Goal: Task Accomplishment & Management: Use online tool/utility

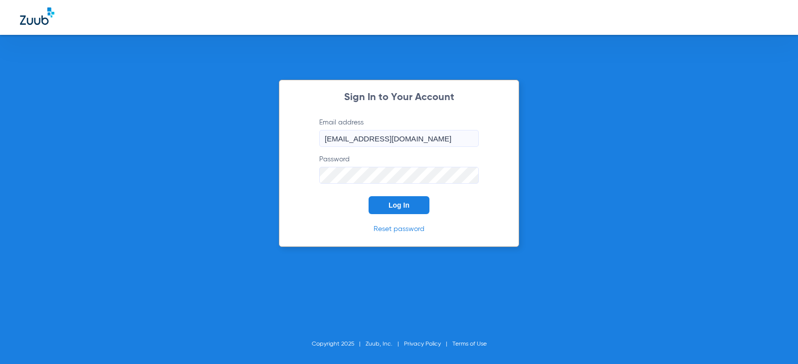
click at [383, 199] on button "Log In" at bounding box center [398, 205] width 61 height 18
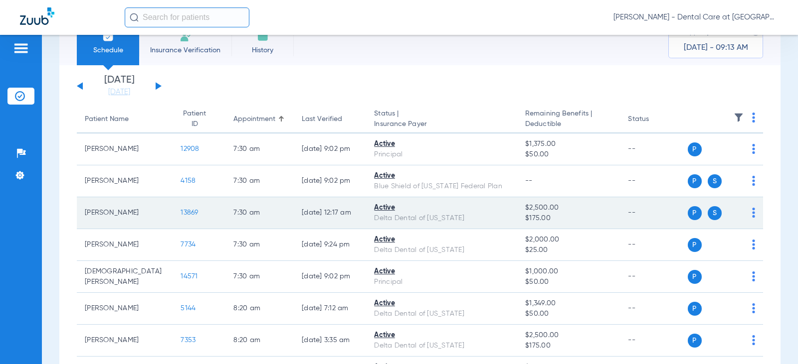
scroll to position [50, 0]
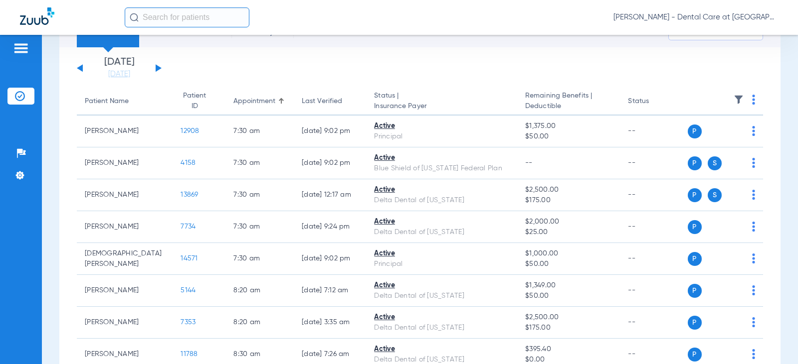
click at [196, 11] on input "text" at bounding box center [187, 17] width 125 height 20
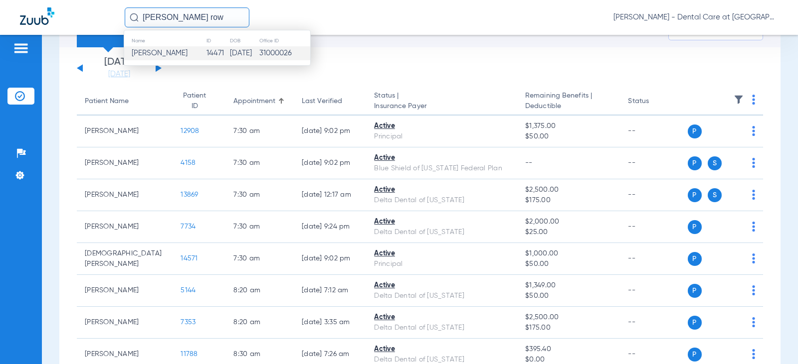
click at [211, 51] on td "14471" at bounding box center [217, 53] width 23 height 14
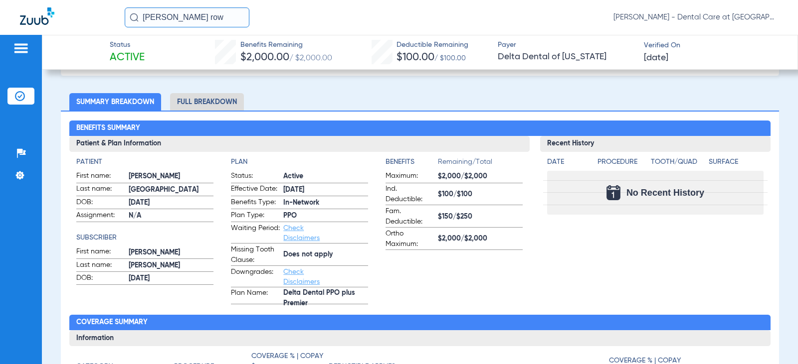
click at [235, 103] on li "Full Breakdown" at bounding box center [207, 101] width 74 height 17
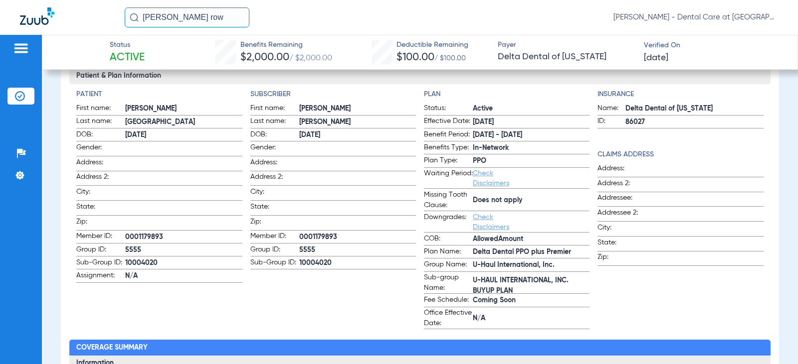
scroll to position [100, 0]
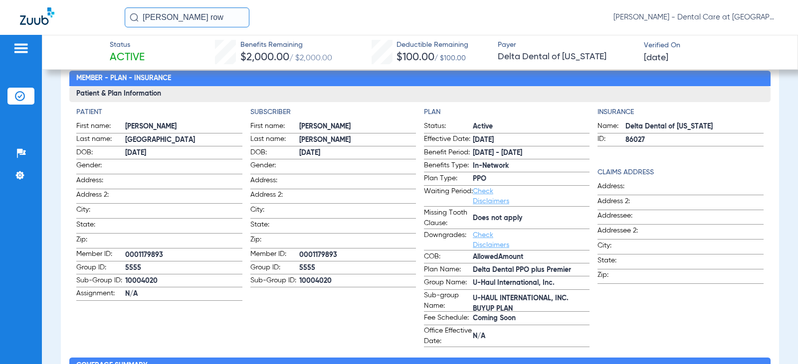
click at [176, 117] on h4 "Patient" at bounding box center [159, 112] width 166 height 10
click at [200, 17] on input "[PERSON_NAME] row" at bounding box center [187, 17] width 125 height 20
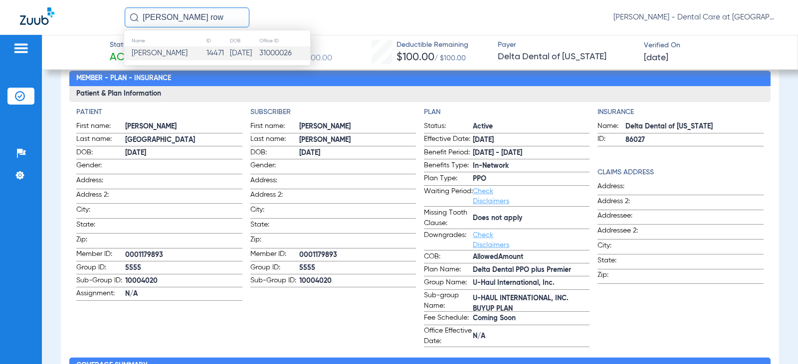
click at [200, 17] on input "[PERSON_NAME] row" at bounding box center [187, 17] width 125 height 20
click at [208, 52] on td "1525" at bounding box center [218, 53] width 20 height 14
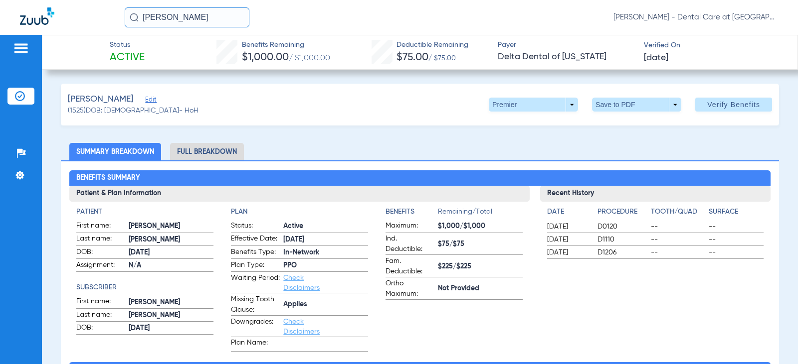
click at [200, 148] on li "Full Breakdown" at bounding box center [207, 151] width 74 height 17
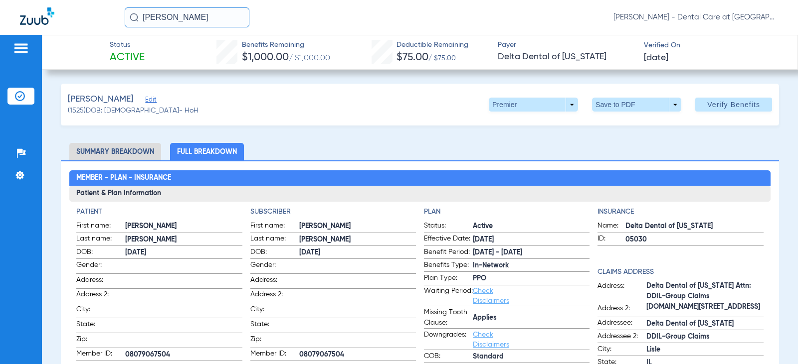
drag, startPoint x: 220, startPoint y: 20, endPoint x: 96, endPoint y: 10, distance: 124.6
click at [96, 10] on div "[PERSON_NAME] [PERSON_NAME] - Dental Care at [GEOGRAPHIC_DATA]" at bounding box center [399, 17] width 798 height 35
click at [213, 14] on input "[PERSON_NAME]" at bounding box center [187, 17] width 125 height 20
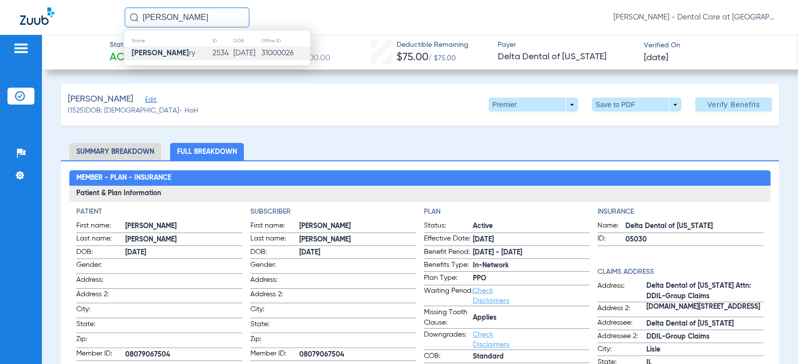
click at [212, 50] on td "2534" at bounding box center [222, 53] width 21 height 14
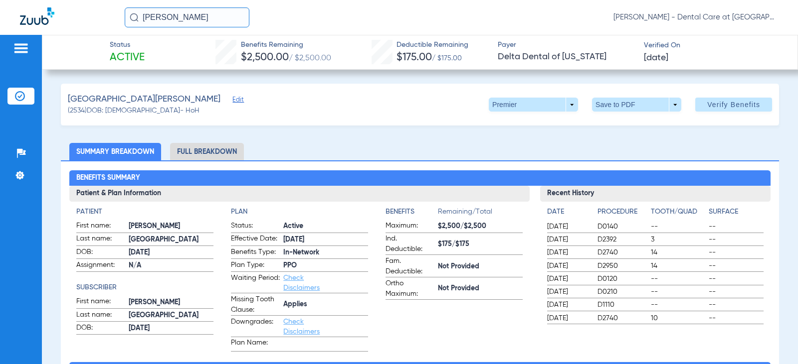
click at [205, 156] on li "Full Breakdown" at bounding box center [207, 151] width 74 height 17
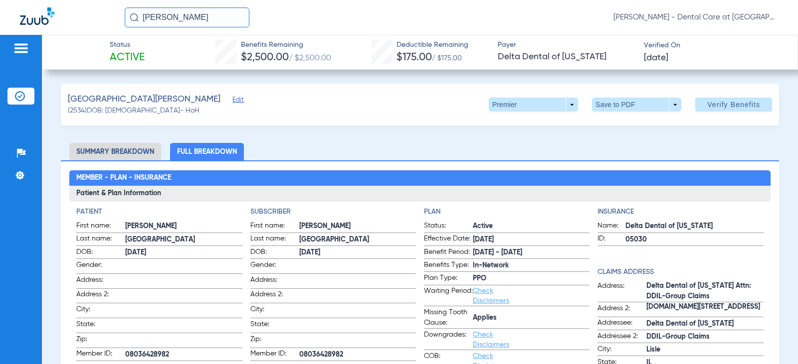
drag, startPoint x: 195, startPoint y: 19, endPoint x: 120, endPoint y: 23, distance: 75.9
click at [120, 23] on div "[PERSON_NAME] [PERSON_NAME] - Dental Care at [GEOGRAPHIC_DATA]" at bounding box center [399, 17] width 798 height 35
click at [202, 20] on input "fallon sellers" at bounding box center [187, 17] width 125 height 20
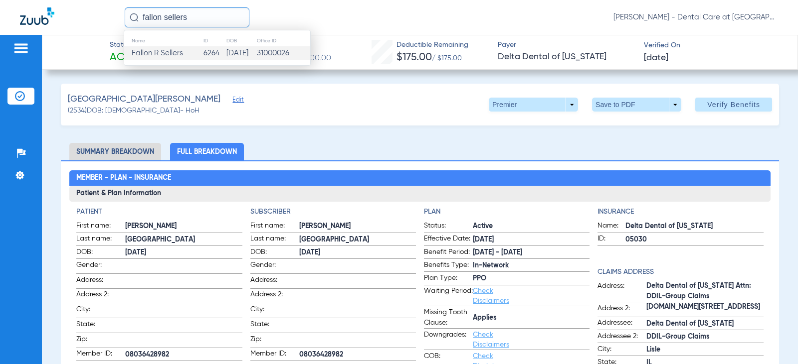
click at [209, 54] on td "6264" at bounding box center [214, 53] width 23 height 14
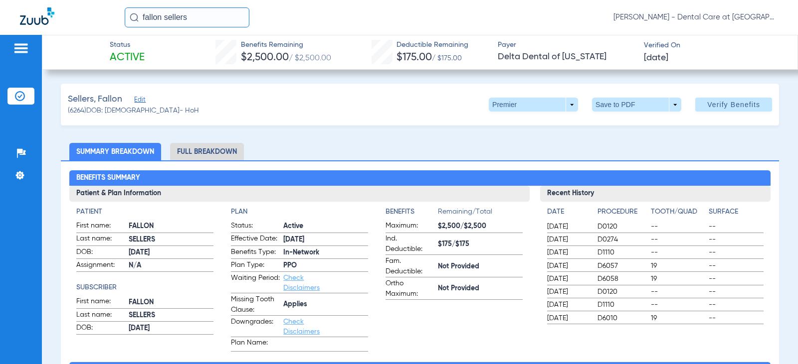
click at [232, 155] on li "Full Breakdown" at bounding box center [207, 151] width 74 height 17
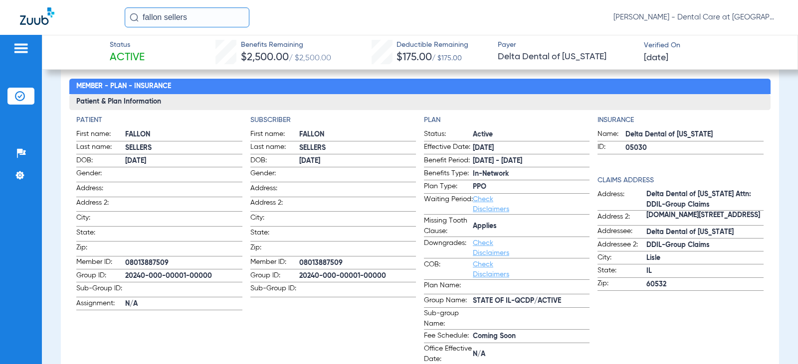
scroll to position [100, 0]
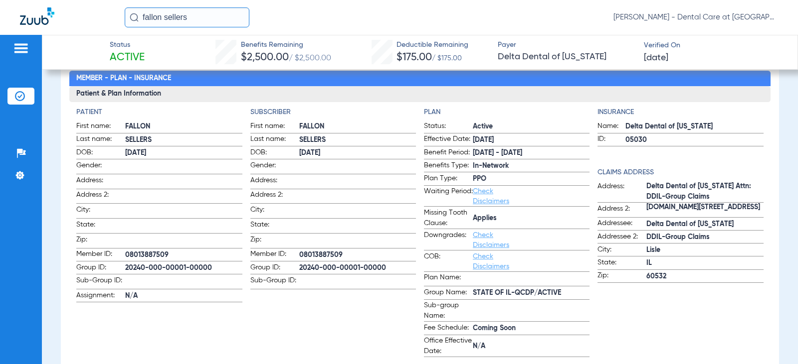
click at [197, 14] on input "fallon sellers" at bounding box center [187, 17] width 125 height 20
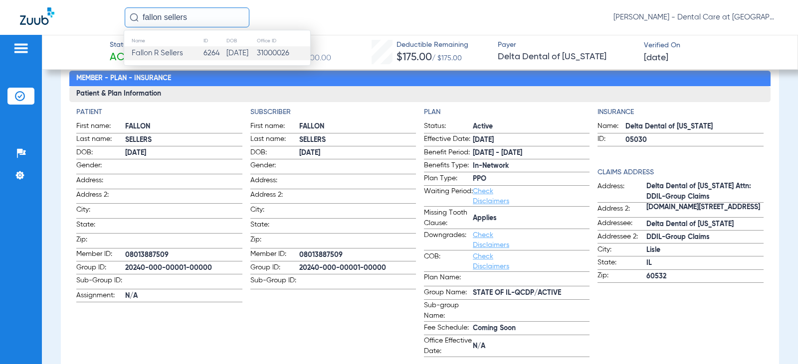
click at [197, 14] on input "fallon sellers" at bounding box center [187, 17] width 125 height 20
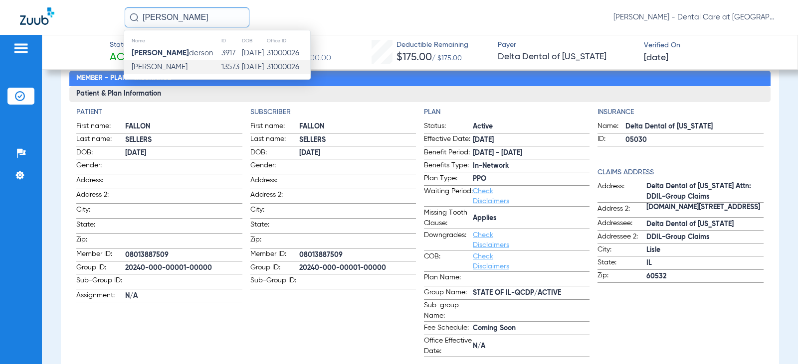
type input "[PERSON_NAME]"
click at [187, 66] on span "[PERSON_NAME]" at bounding box center [160, 66] width 56 height 7
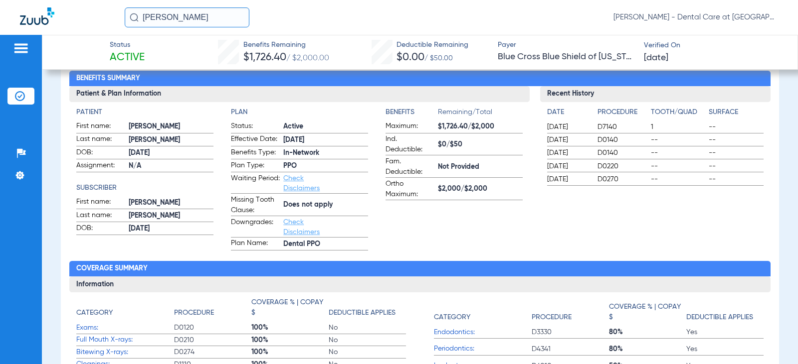
drag, startPoint x: 200, startPoint y: 13, endPoint x: 123, endPoint y: 22, distance: 77.2
click at [123, 22] on div "[PERSON_NAME] an [PERSON_NAME] - Dental Care at [GEOGRAPHIC_DATA]" at bounding box center [399, 17] width 798 height 35
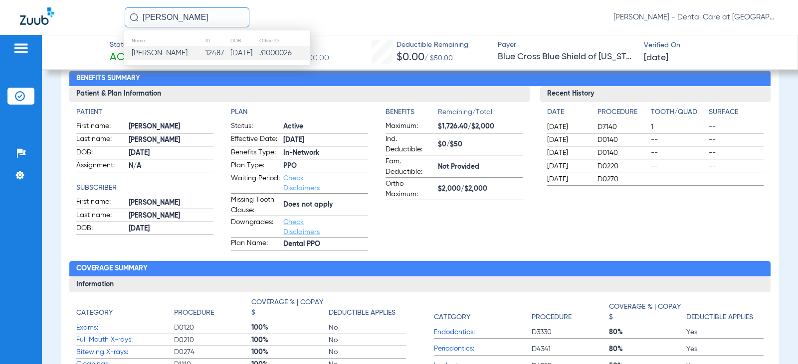
click at [187, 51] on span "[PERSON_NAME]" at bounding box center [160, 52] width 56 height 7
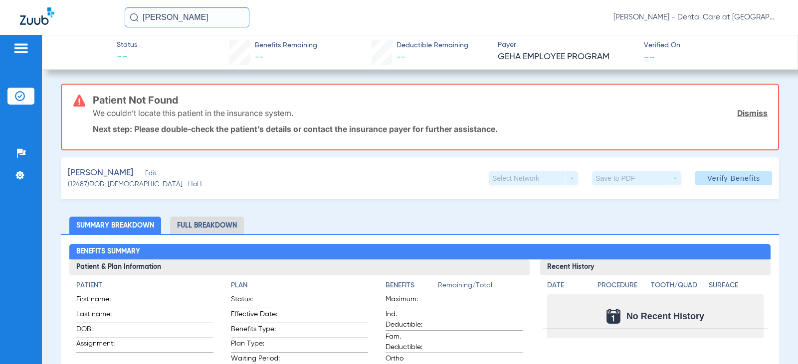
click at [211, 228] on li "Full Breakdown" at bounding box center [207, 225] width 74 height 17
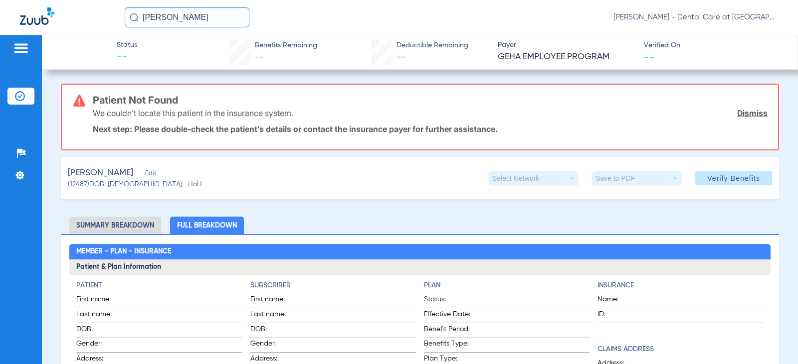
click at [198, 18] on input "[PERSON_NAME]" at bounding box center [187, 17] width 125 height 20
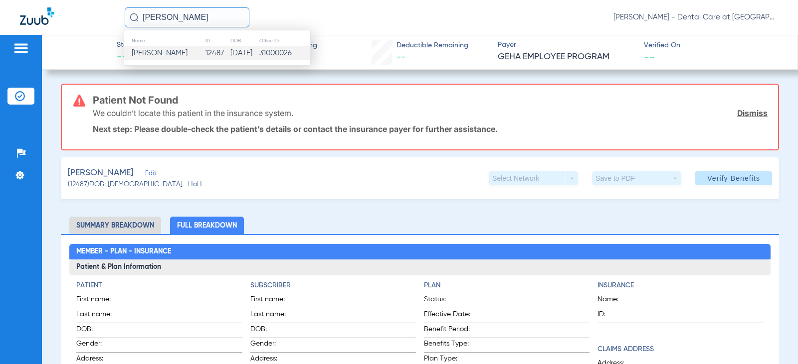
click at [198, 18] on input "[PERSON_NAME]" at bounding box center [187, 17] width 125 height 20
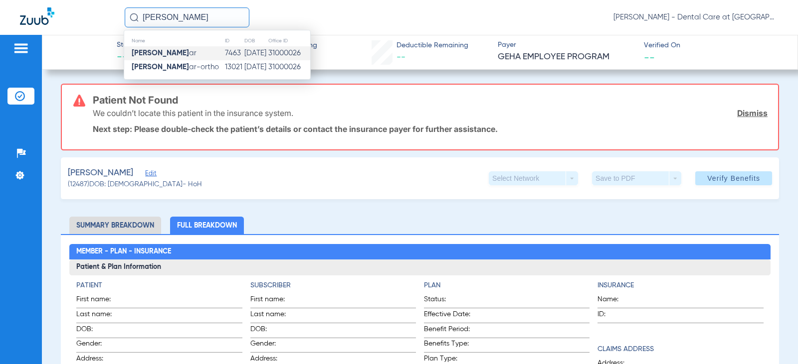
click at [181, 51] on span "[PERSON_NAME] ar" at bounding box center [164, 52] width 65 height 7
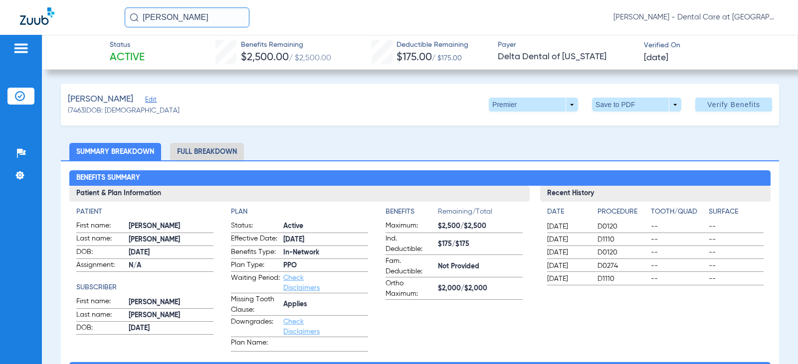
scroll to position [50, 0]
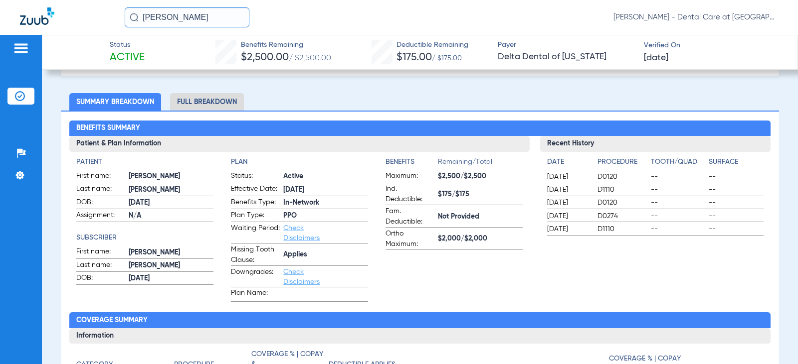
click at [207, 103] on li "Full Breakdown" at bounding box center [207, 101] width 74 height 17
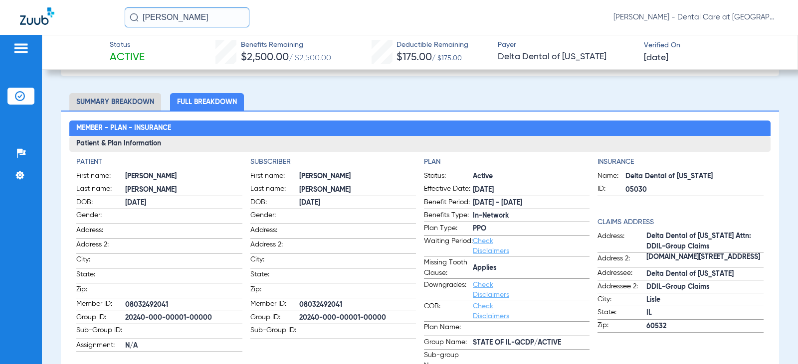
drag, startPoint x: 202, startPoint y: 15, endPoint x: 80, endPoint y: 15, distance: 121.6
click at [80, 15] on div "[PERSON_NAME] [PERSON_NAME] - Dental Care at [GEOGRAPHIC_DATA]" at bounding box center [399, 17] width 798 height 35
click at [191, 14] on input "alivia deck" at bounding box center [187, 17] width 125 height 20
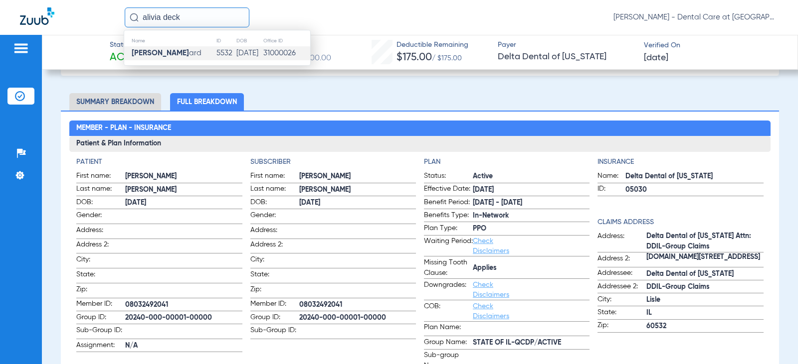
click at [178, 47] on td "Alivia Deck ard" at bounding box center [170, 53] width 92 height 14
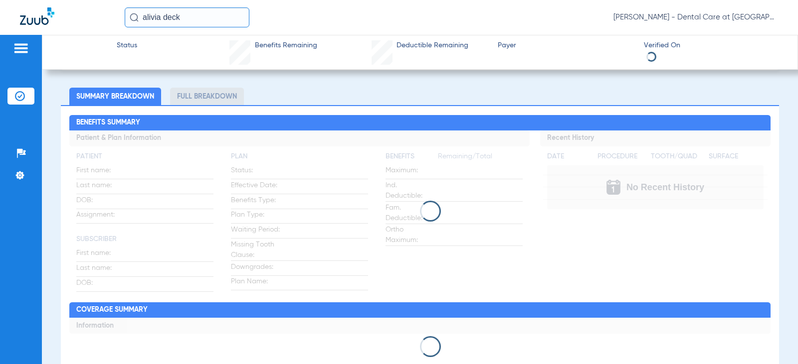
scroll to position [50, 0]
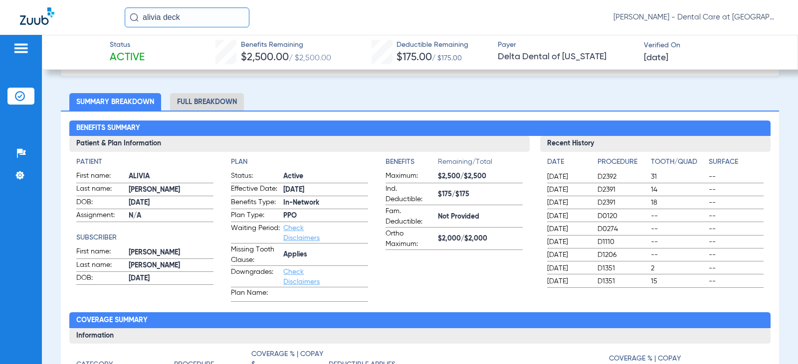
click at [195, 102] on li "Full Breakdown" at bounding box center [207, 101] width 74 height 17
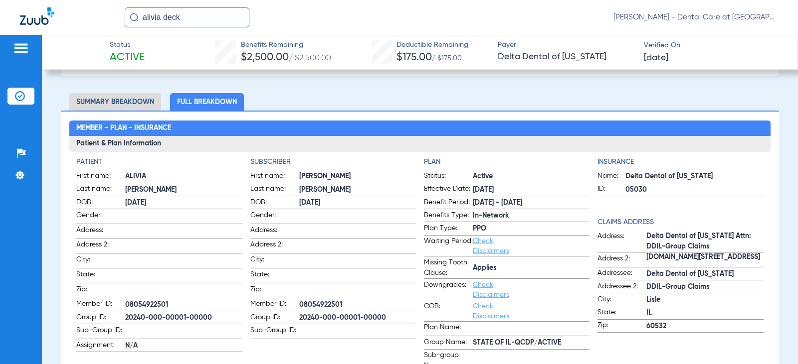
click at [108, 101] on li "Summary Breakdown" at bounding box center [115, 101] width 92 height 17
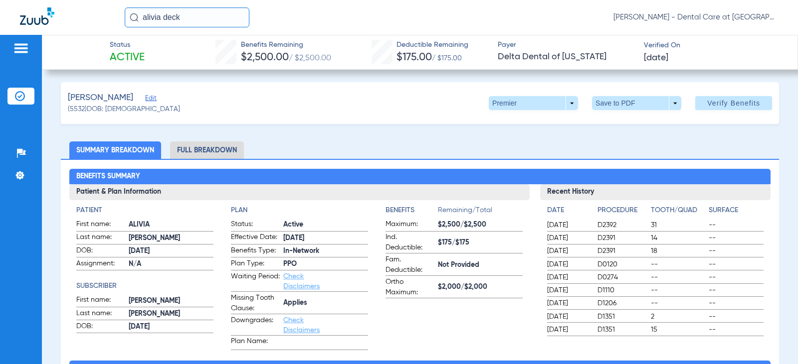
scroll to position [0, 0]
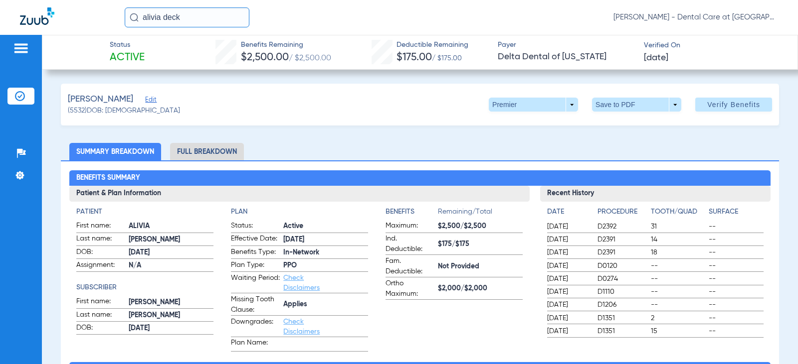
click at [187, 148] on li "Full Breakdown" at bounding box center [207, 151] width 74 height 17
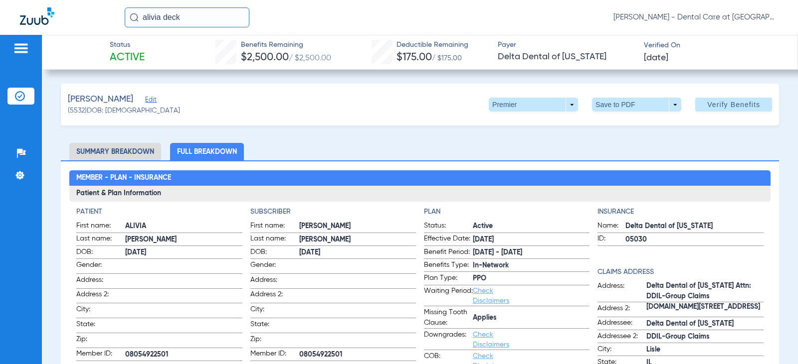
drag, startPoint x: 194, startPoint y: 17, endPoint x: 28, endPoint y: 17, distance: 166.0
click at [28, 17] on div "alivia deck [PERSON_NAME] - Dental Care at [GEOGRAPHIC_DATA]" at bounding box center [399, 17] width 798 height 35
click at [241, 14] on input "[PERSON_NAME]" at bounding box center [187, 17] width 125 height 20
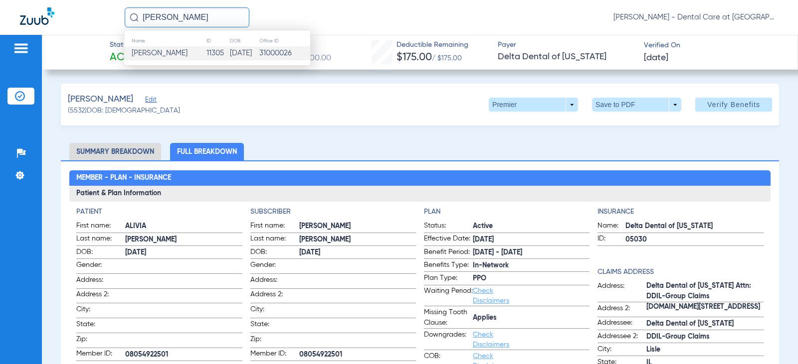
click at [206, 49] on td "11305" at bounding box center [217, 53] width 23 height 14
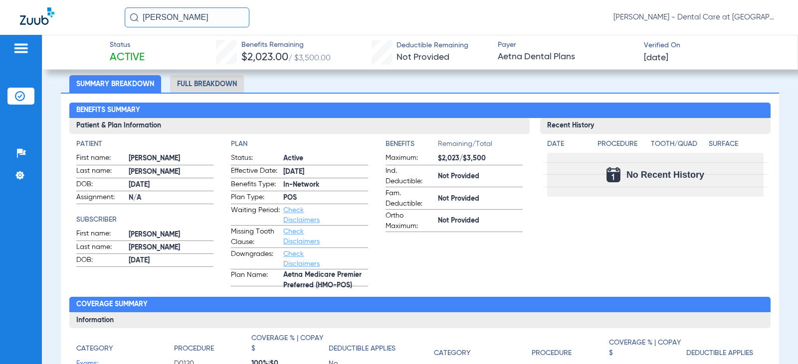
scroll to position [100, 0]
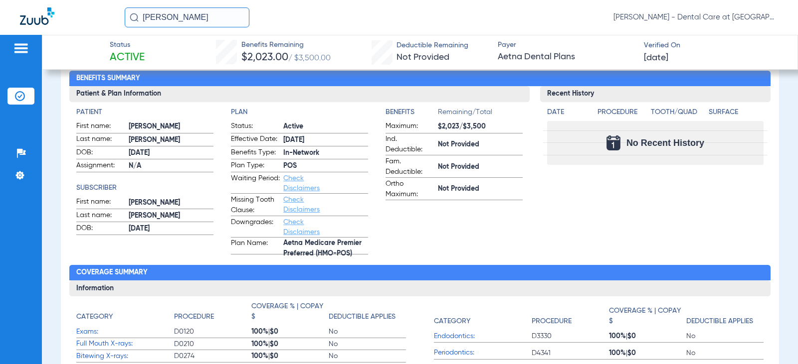
drag, startPoint x: 197, startPoint y: 18, endPoint x: 92, endPoint y: 24, distance: 104.9
click at [92, 24] on div "[PERSON_NAME] [PERSON_NAME] - Dental Care at [GEOGRAPHIC_DATA]" at bounding box center [399, 17] width 798 height 35
click at [216, 18] on input "[PERSON_NAME]" at bounding box center [187, 17] width 125 height 20
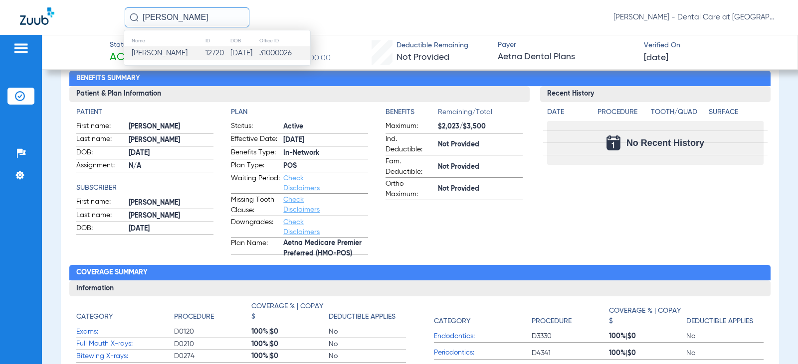
click at [190, 53] on td "[PERSON_NAME]" at bounding box center [164, 53] width 81 height 14
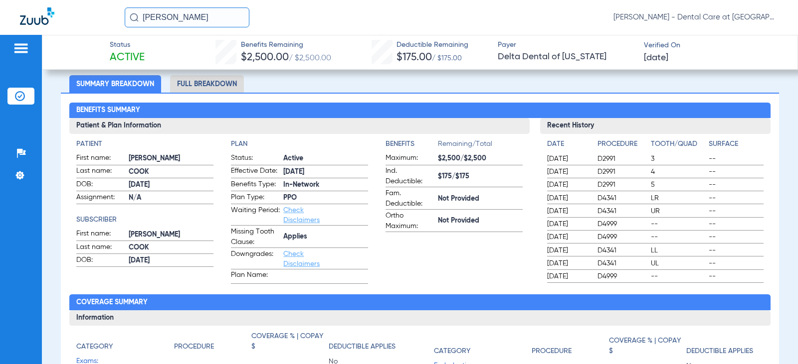
scroll to position [50, 0]
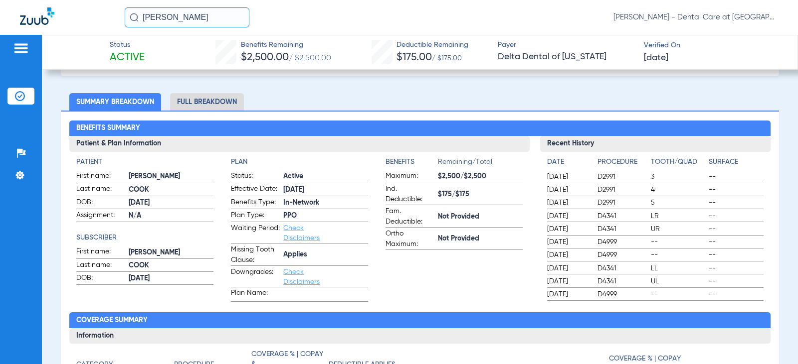
click at [114, 108] on li "Summary Breakdown" at bounding box center [115, 101] width 92 height 17
click at [229, 99] on li "Full Breakdown" at bounding box center [207, 101] width 74 height 17
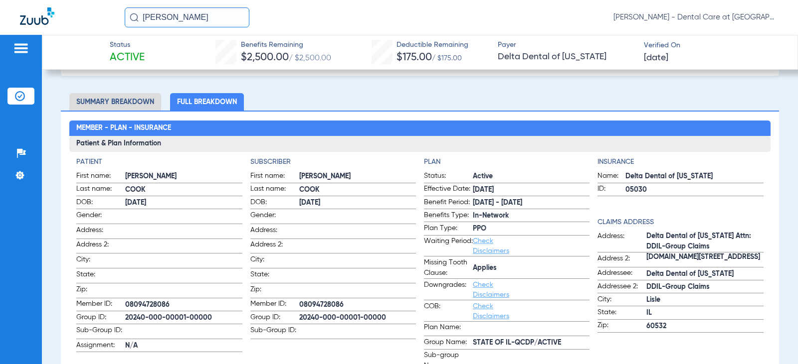
drag, startPoint x: 212, startPoint y: 14, endPoint x: 30, endPoint y: 16, distance: 182.0
click at [30, 16] on div "[PERSON_NAME] [PERSON_NAME] - Dental Care at [GEOGRAPHIC_DATA]" at bounding box center [399, 17] width 798 height 35
click at [211, 15] on input "[PERSON_NAME]" at bounding box center [187, 17] width 125 height 20
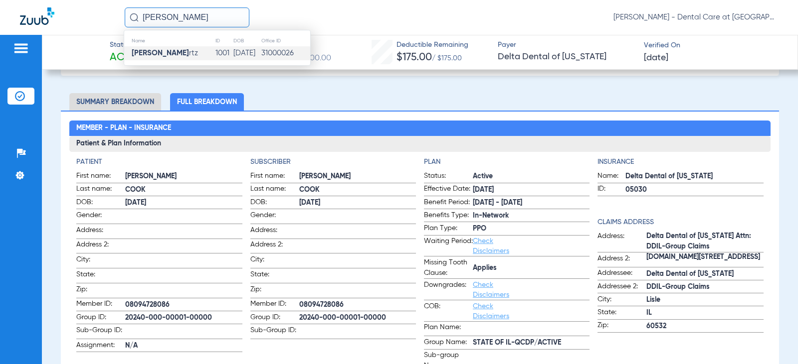
type input "[PERSON_NAME]"
click at [218, 55] on td "1001" at bounding box center [224, 53] width 18 height 14
